Goal: Complete application form

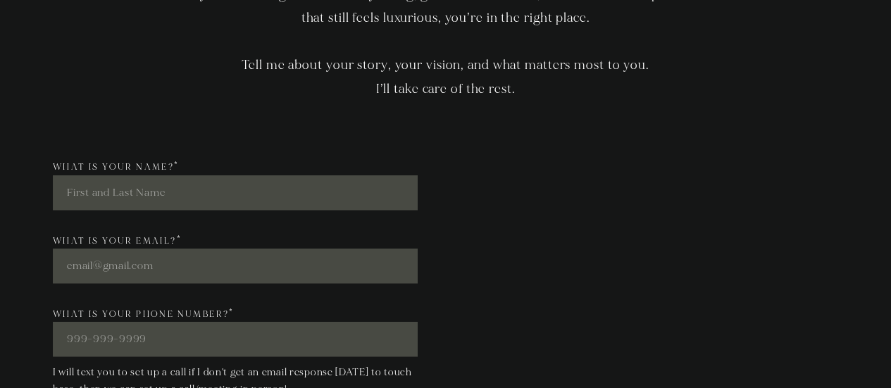
scroll to position [3859, 0]
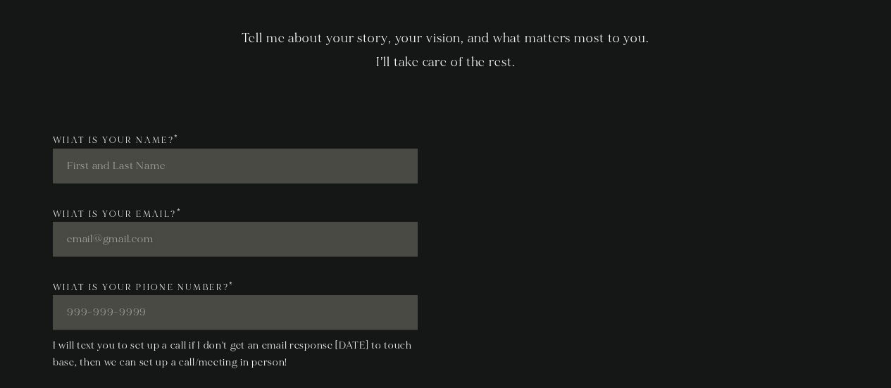
click at [203, 156] on input "What is your name? *" at bounding box center [235, 165] width 365 height 35
type input "[PERSON_NAME]"
type input "[EMAIL_ADDRESS][DOMAIN_NAME]"
type input "9193493403"
type input "Wilmington"
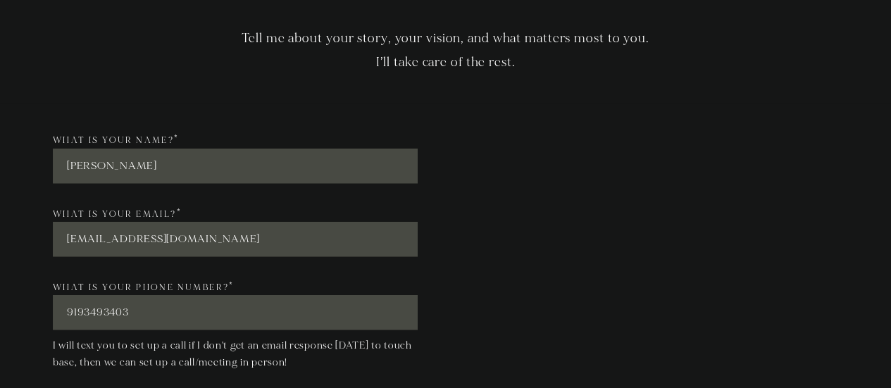
click at [224, 163] on input "[PERSON_NAME]" at bounding box center [235, 165] width 365 height 35
drag, startPoint x: 513, startPoint y: 207, endPoint x: 505, endPoint y: 208, distance: 7.1
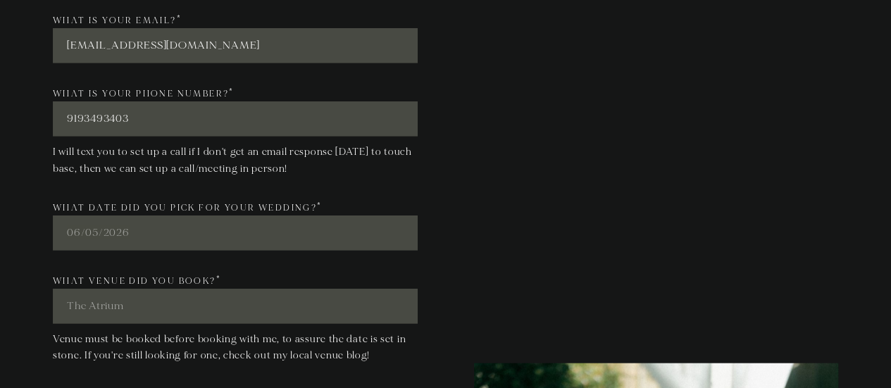
scroll to position [4070, 0]
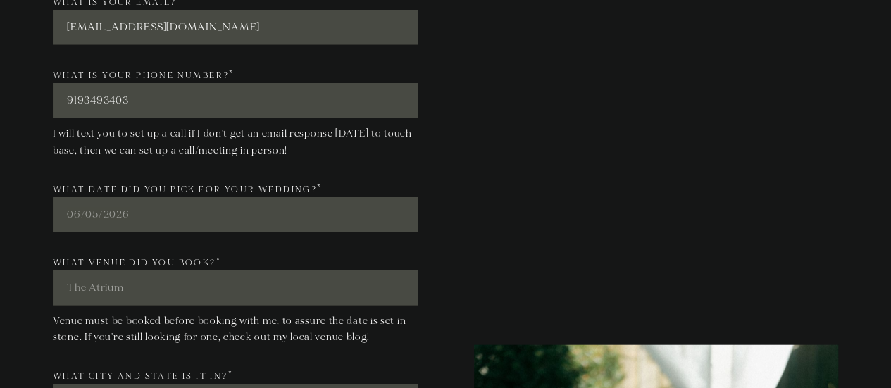
click at [246, 213] on input "What date did you pick for your wedding? *" at bounding box center [235, 214] width 365 height 35
type input "[DATE]"
click at [132, 294] on input "What venue did you book? *" at bounding box center [235, 287] width 365 height 35
type input "The Atrium"
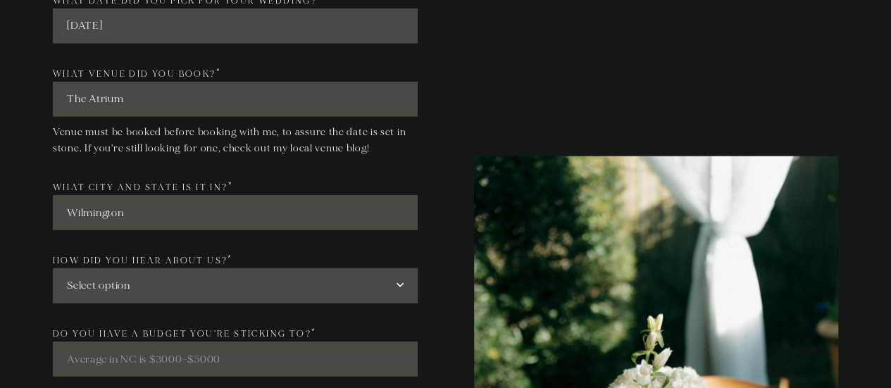
scroll to position [4282, 0]
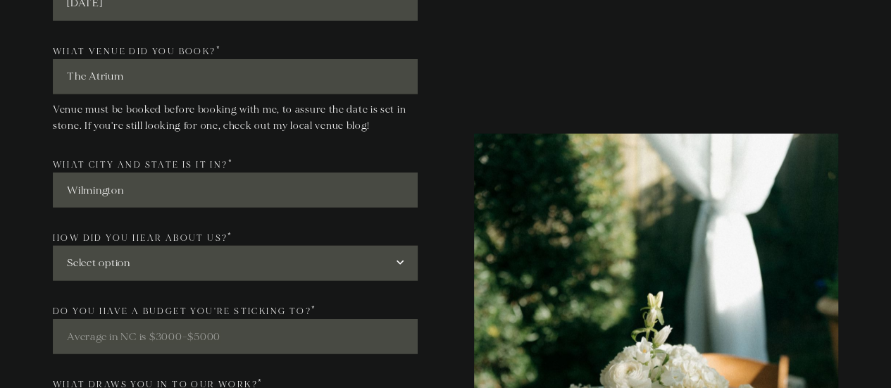
click at [293, 189] on input "Wilmington" at bounding box center [235, 189] width 365 height 35
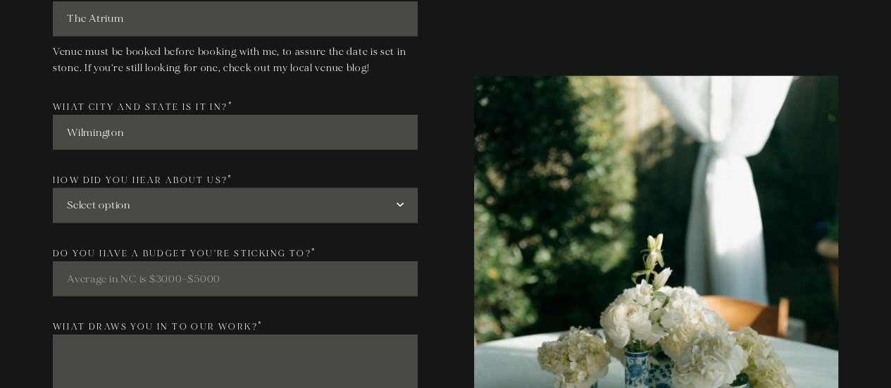
scroll to position [4352, 0]
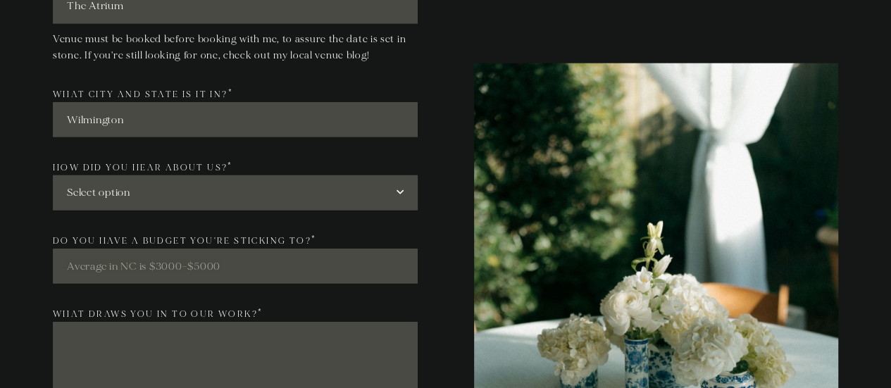
click at [202, 196] on select "Select option Social Media Website Google Search Business Card Other Vendors Fr…" at bounding box center [235, 192] width 365 height 35
select select "Other Vendors"
click at [53, 176] on select "Select option Social Media Website Google Search Business Card Other Vendors Fr…" at bounding box center [235, 192] width 365 height 35
click at [49, 235] on div "What is your name? * [PERSON_NAME] What is your email? * [EMAIL_ADDRESS][DOMAIN…" at bounding box center [243, 336] width 403 height 1397
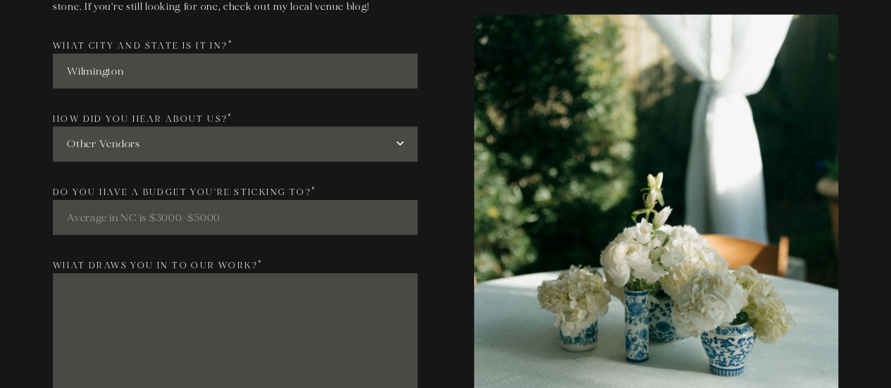
scroll to position [4422, 0]
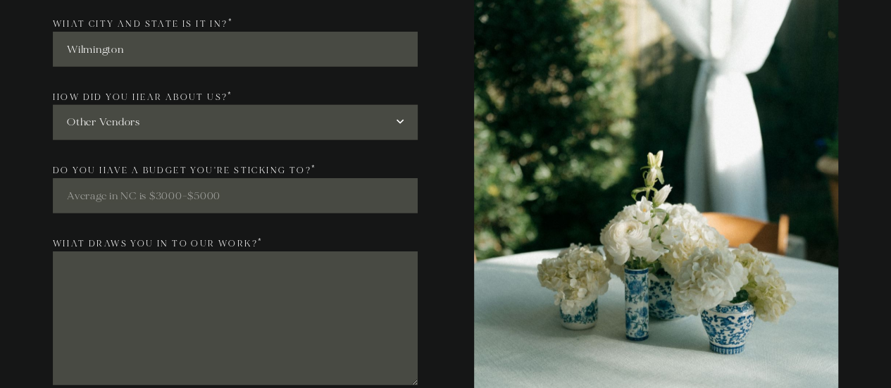
click at [153, 202] on input "Do you have a budget you're sticking to? *" at bounding box center [235, 195] width 365 height 35
type input "5"
click at [170, 289] on textarea "What draws you in to our work? *" at bounding box center [235, 318] width 365 height 134
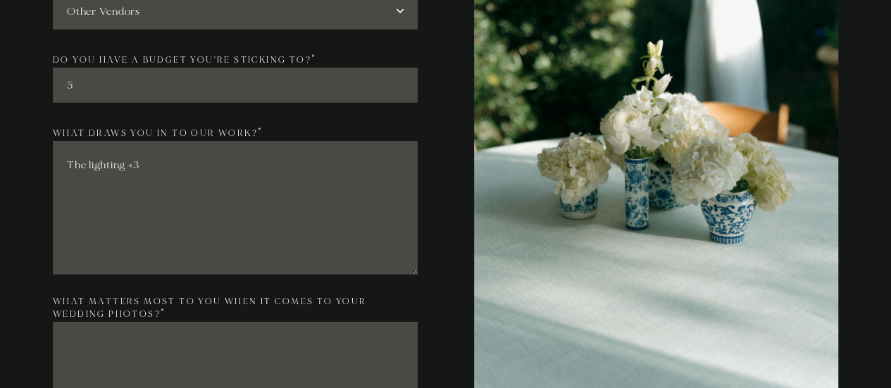
scroll to position [4634, 0]
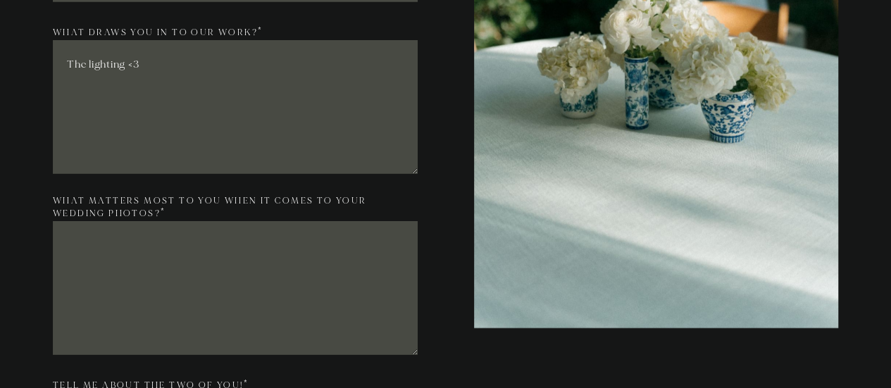
type textarea "The lighting <3"
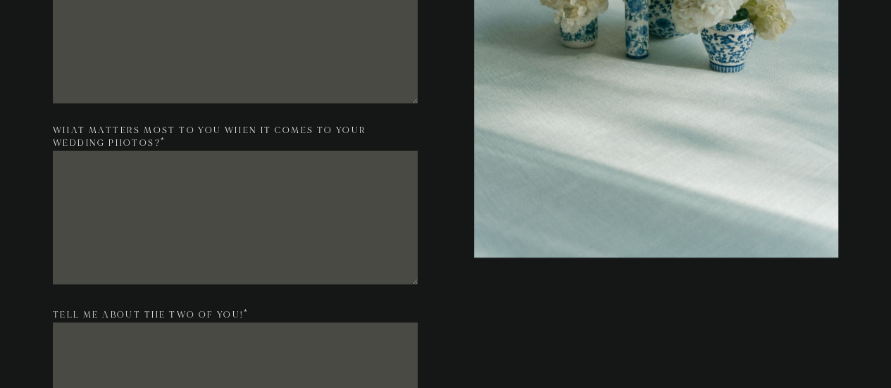
click at [258, 196] on textarea "What matters most to you when it comes to your wedding photos? *" at bounding box center [235, 218] width 365 height 134
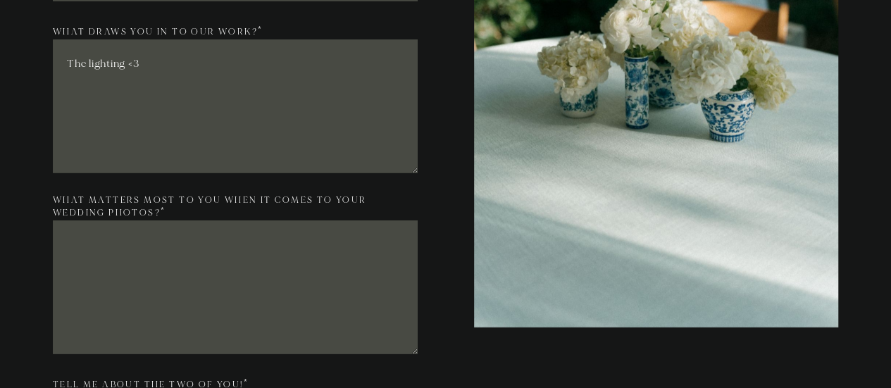
scroll to position [4634, 0]
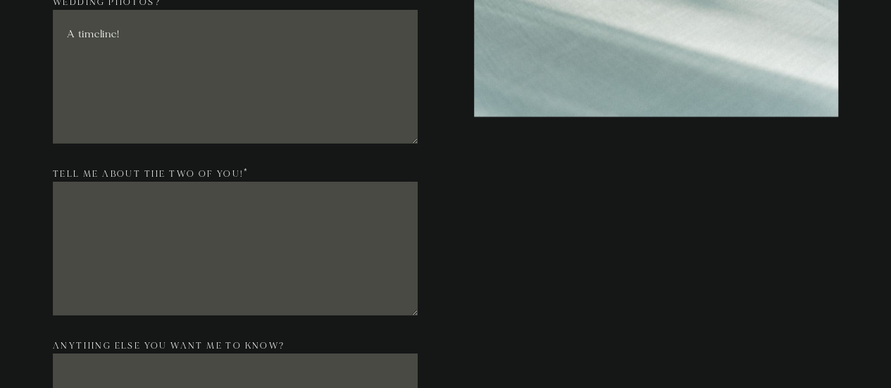
type textarea "A timeline!"
click at [290, 235] on textarea "Tell me about the two of you! *" at bounding box center [235, 249] width 365 height 134
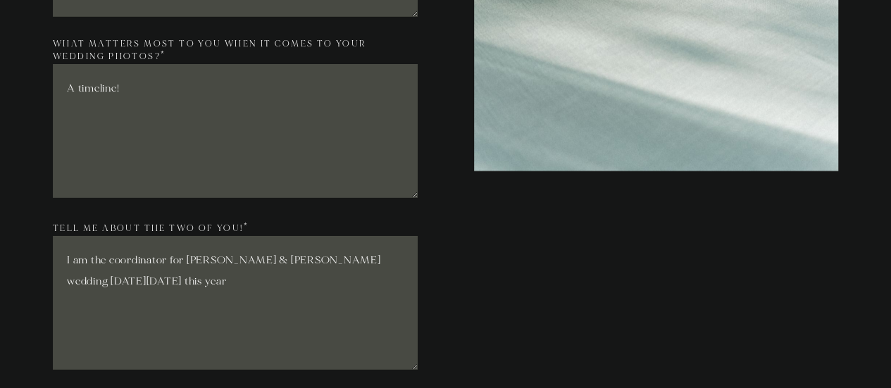
scroll to position [4845, 0]
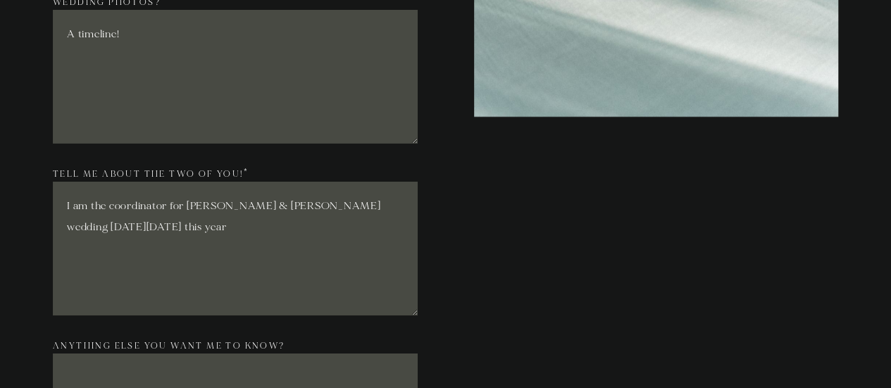
click at [208, 38] on textarea "A timeline!" at bounding box center [235, 77] width 365 height 134
click at [270, 239] on textarea "I am the coordinator for [PERSON_NAME] & [PERSON_NAME] wedding [DATE][DATE] thi…" at bounding box center [235, 249] width 365 height 134
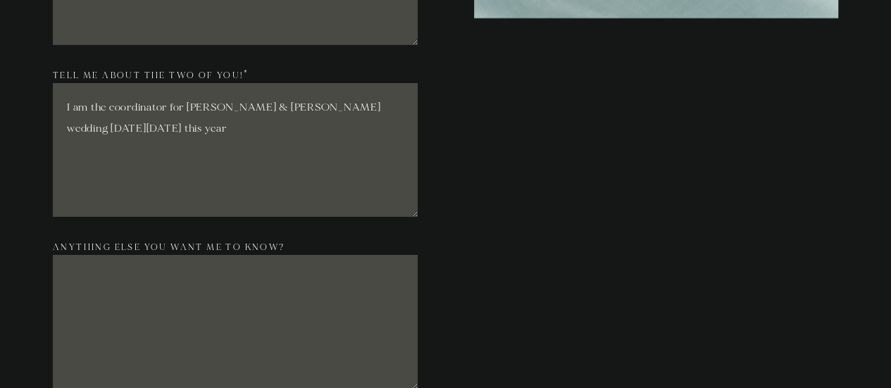
scroll to position [4986, 0]
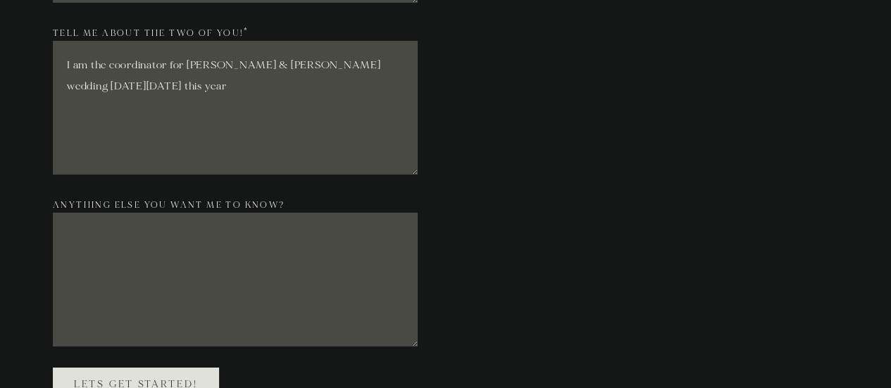
click at [291, 272] on textarea "Anything else you want me to know?" at bounding box center [235, 280] width 365 height 134
click at [307, 115] on textarea "I am the coordinator for [PERSON_NAME] & [PERSON_NAME] wedding [DATE][DATE] thi…" at bounding box center [235, 108] width 365 height 134
type textarea "I am the coordinator for [PERSON_NAME] & [PERSON_NAME] wedding [DATE][DATE] thi…"
click at [311, 244] on textarea "Anything else you want me to know?" at bounding box center [235, 280] width 365 height 134
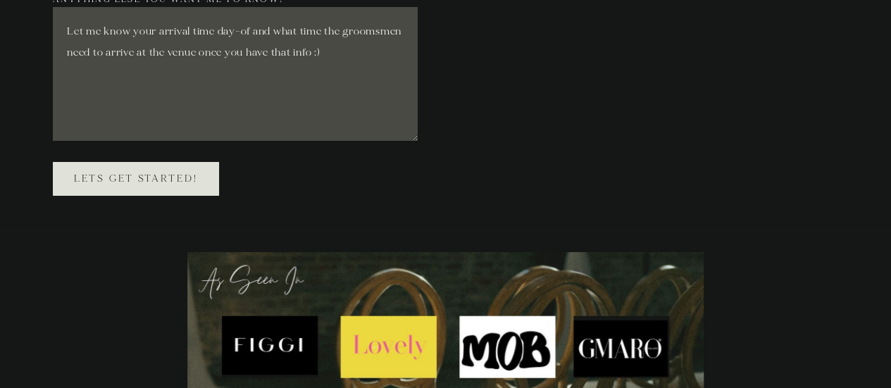
scroll to position [5197, 0]
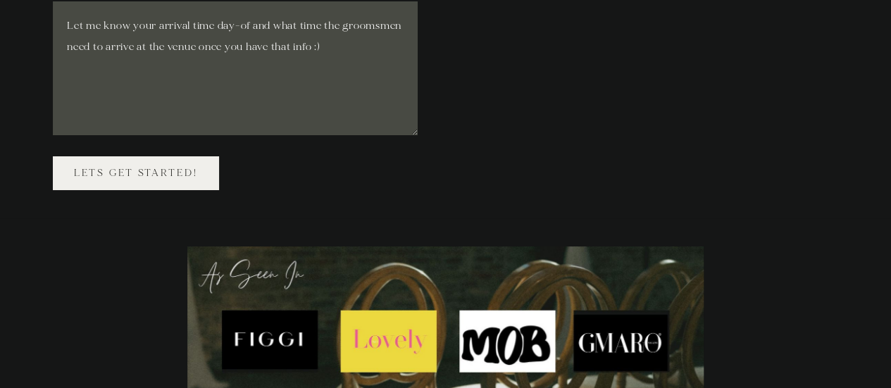
type textarea "Let me know your arrival time day-of and what time the groomsmen need to arrive…"
click at [176, 179] on span "Lets get started!" at bounding box center [136, 173] width 124 height 12
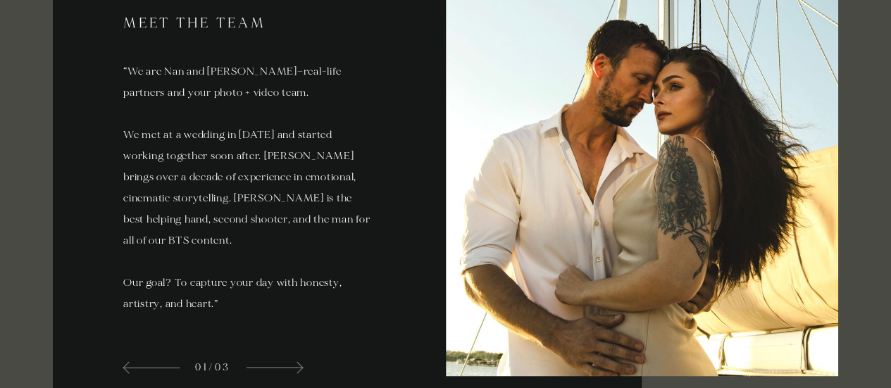
scroll to position [2662, 0]
